Goal: Transaction & Acquisition: Purchase product/service

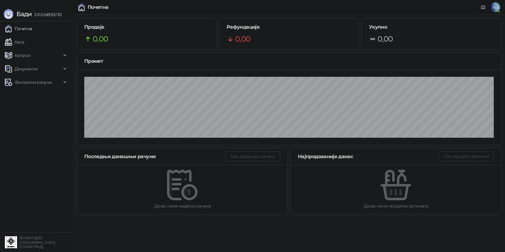
click at [149, 12] on div "Почетна НЗ" at bounding box center [253, 7] width 496 height 15
click at [24, 37] on link "Каса" at bounding box center [14, 42] width 19 height 12
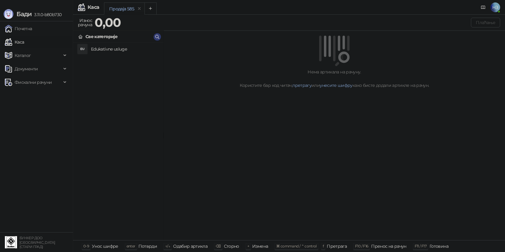
click at [111, 47] on h4 "Edukativne usluge" at bounding box center [125, 49] width 68 height 10
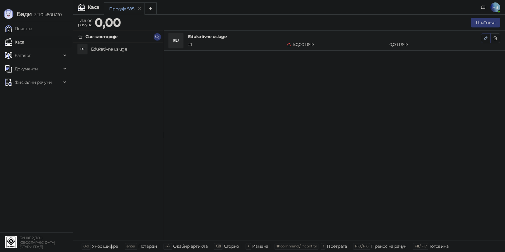
click at [487, 39] on icon "button" at bounding box center [486, 38] width 5 height 5
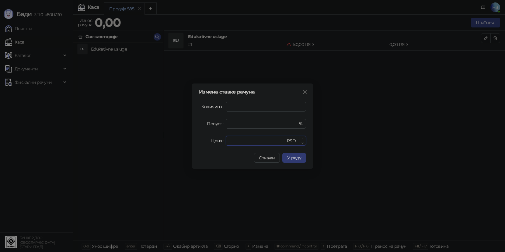
click at [243, 140] on input "*" at bounding box center [258, 140] width 56 height 9
drag, startPoint x: 241, startPoint y: 141, endPoint x: 223, endPoint y: 143, distance: 17.8
click at [219, 141] on div "Цена * RSD" at bounding box center [252, 141] width 107 height 10
type input "****"
click at [303, 159] on button "У реду" at bounding box center [294, 158] width 24 height 10
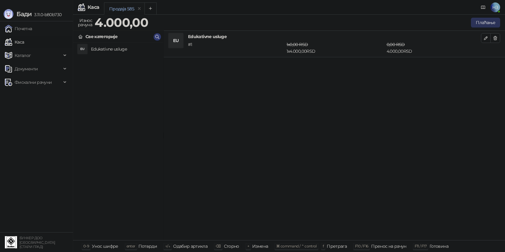
click at [489, 21] on button "Плаћање" at bounding box center [485, 23] width 29 height 10
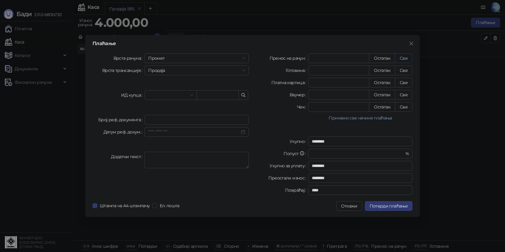
click at [405, 56] on button "Све" at bounding box center [404, 58] width 18 height 10
type input "****"
click at [394, 205] on span "Потврди плаћање" at bounding box center [389, 205] width 38 height 5
